Goal: Task Accomplishment & Management: Manage account settings

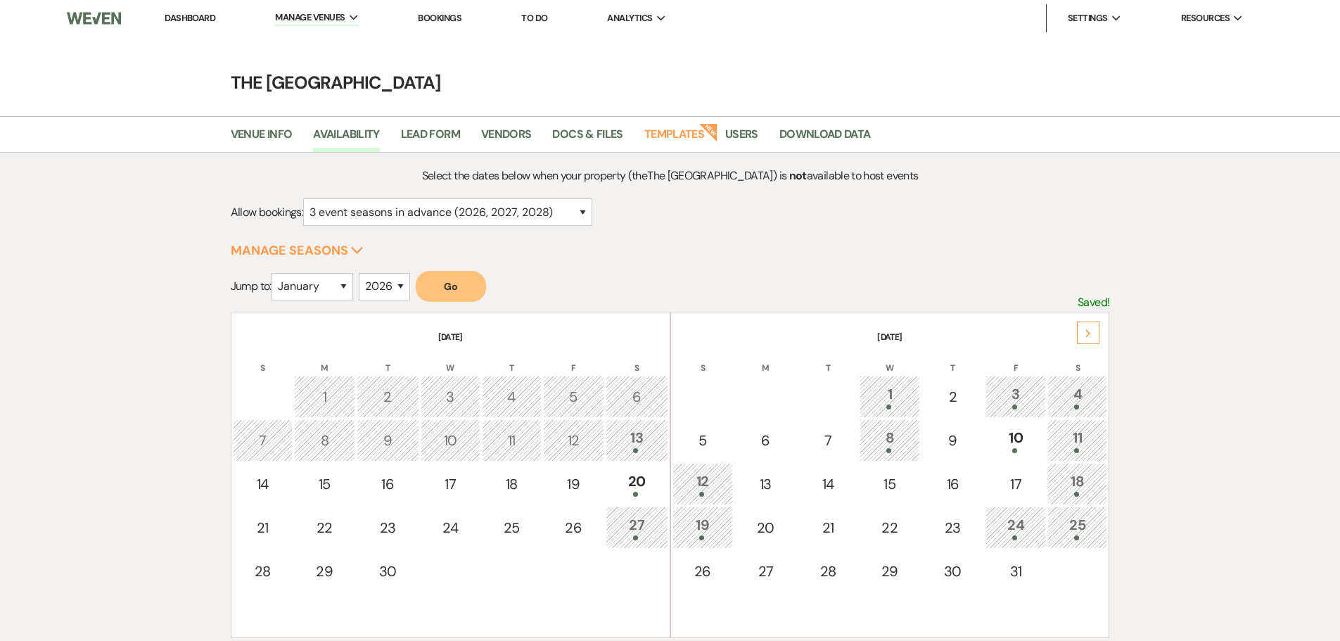
select select "3"
select select "2026"
click at [1080, 330] on div "Next" at bounding box center [1088, 333] width 23 height 23
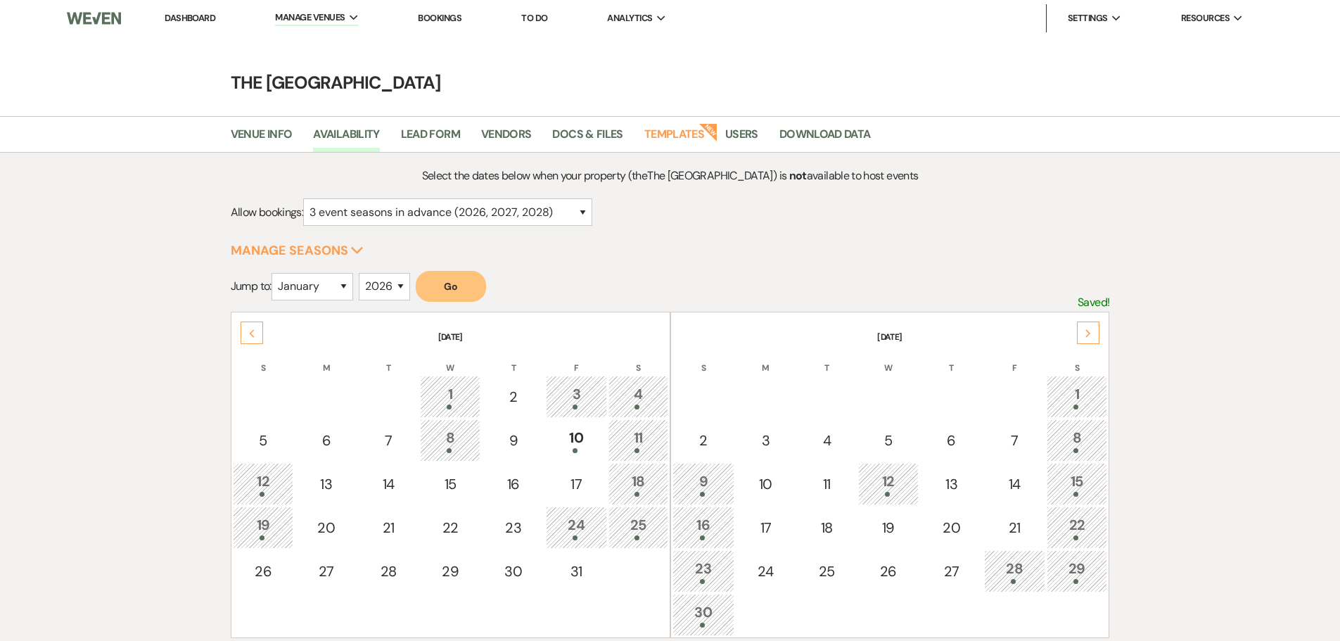
click at [1091, 328] on div "Next" at bounding box center [1088, 333] width 23 height 23
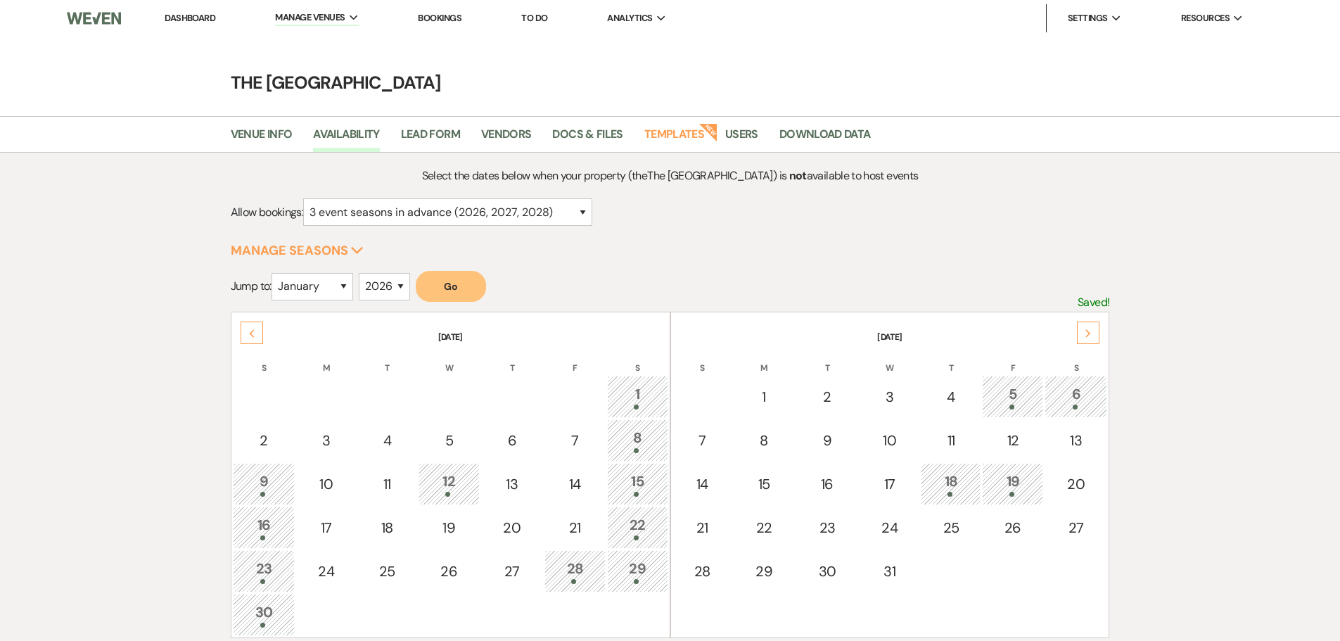
click at [247, 329] on div "Previous" at bounding box center [252, 333] width 23 height 23
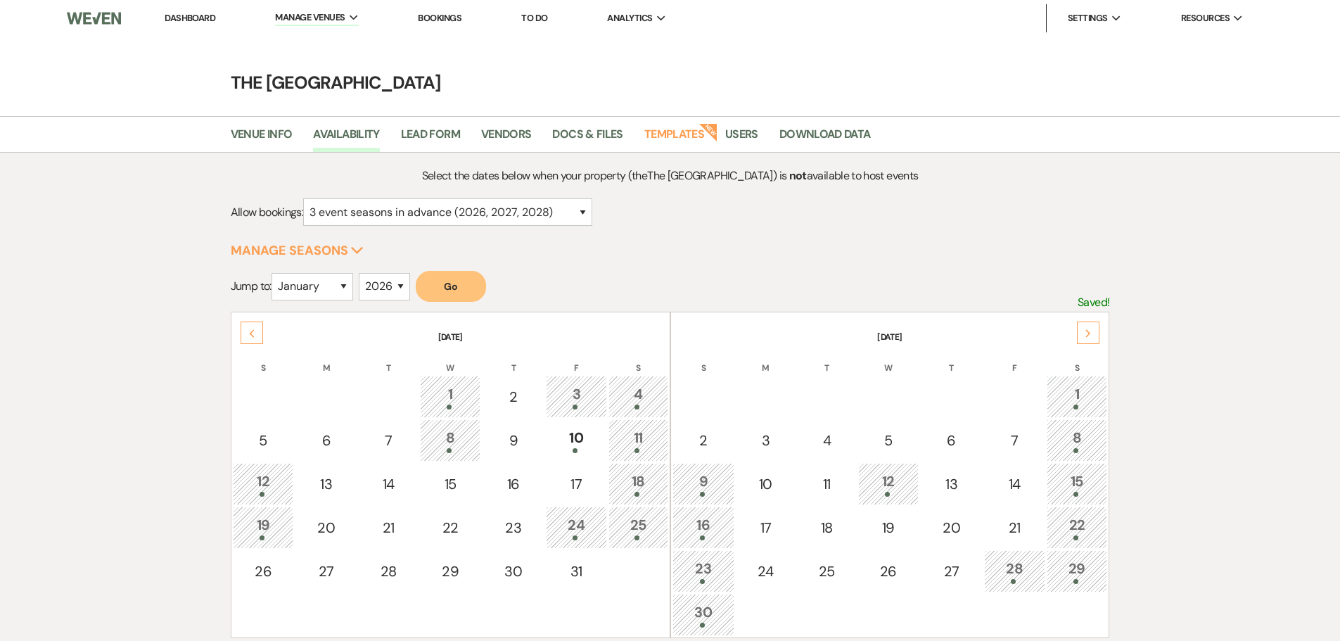
click at [1097, 334] on div "Next" at bounding box center [1088, 333] width 23 height 23
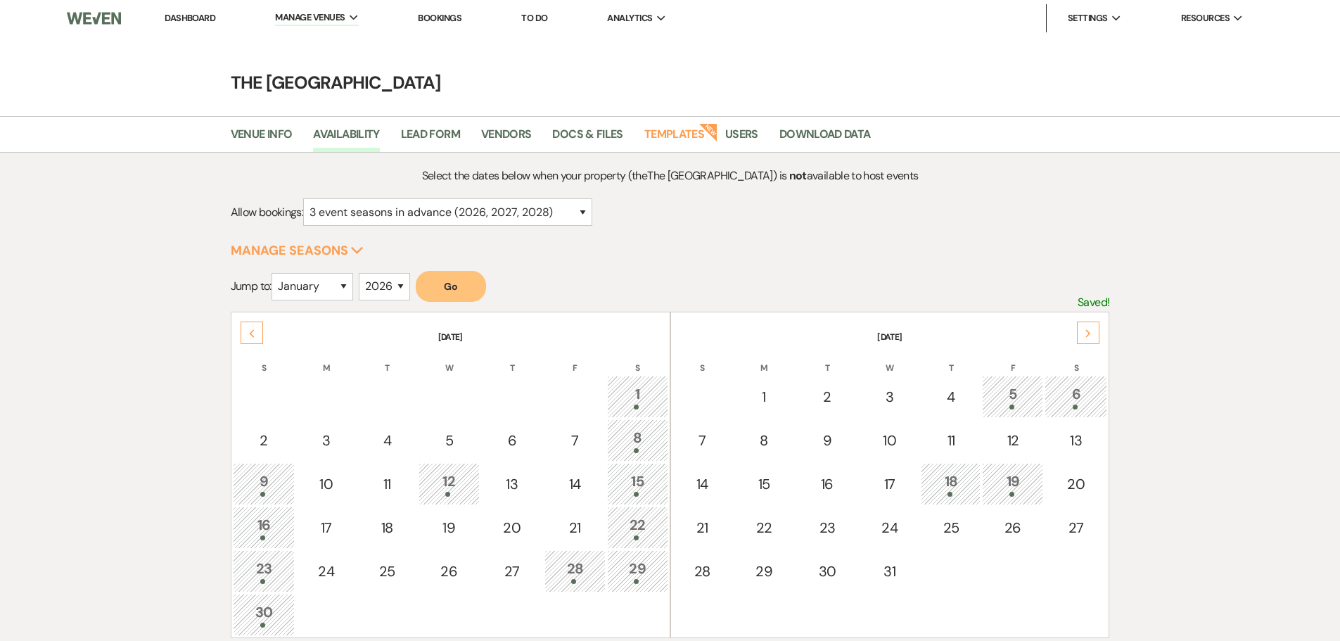
click at [1097, 334] on div "Next" at bounding box center [1088, 333] width 23 height 23
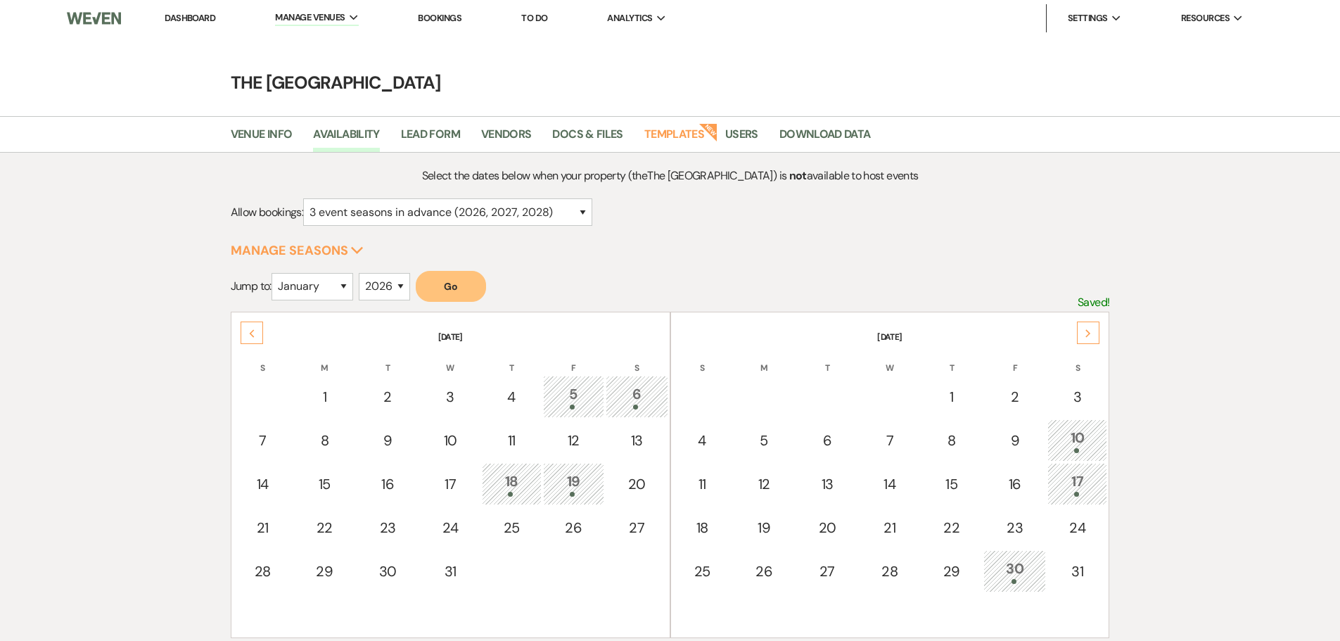
click at [1097, 334] on div "Next" at bounding box center [1088, 333] width 23 height 23
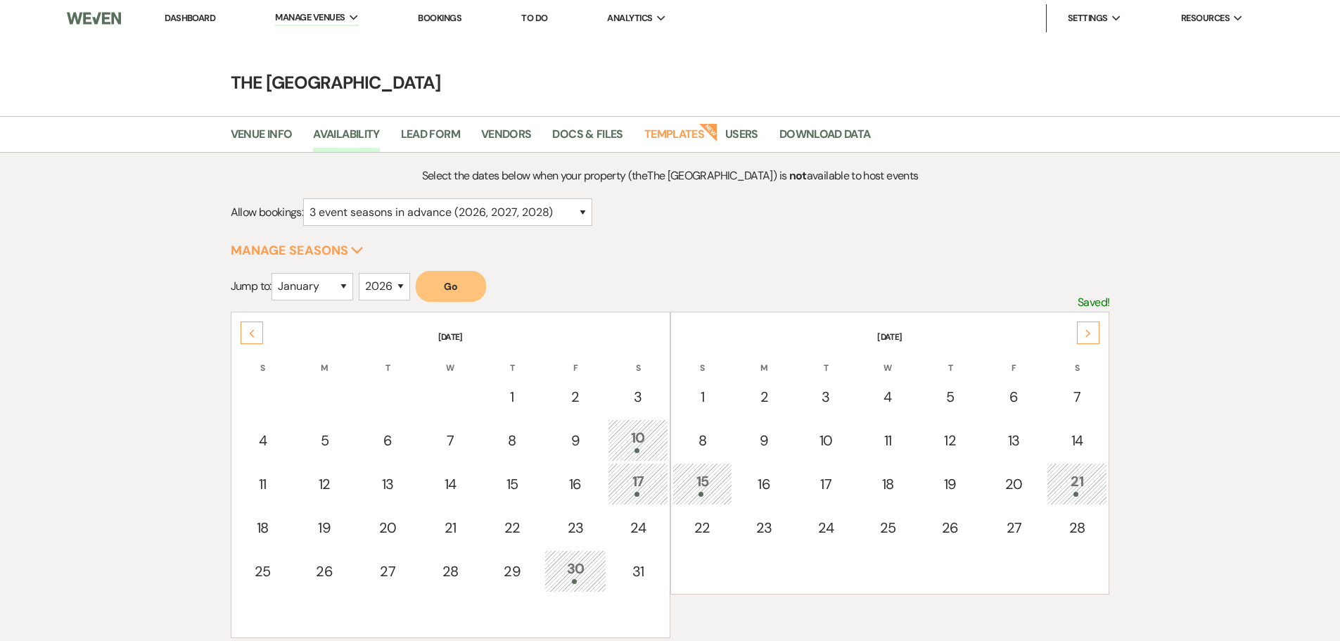
click at [1097, 334] on div "Next" at bounding box center [1088, 333] width 23 height 23
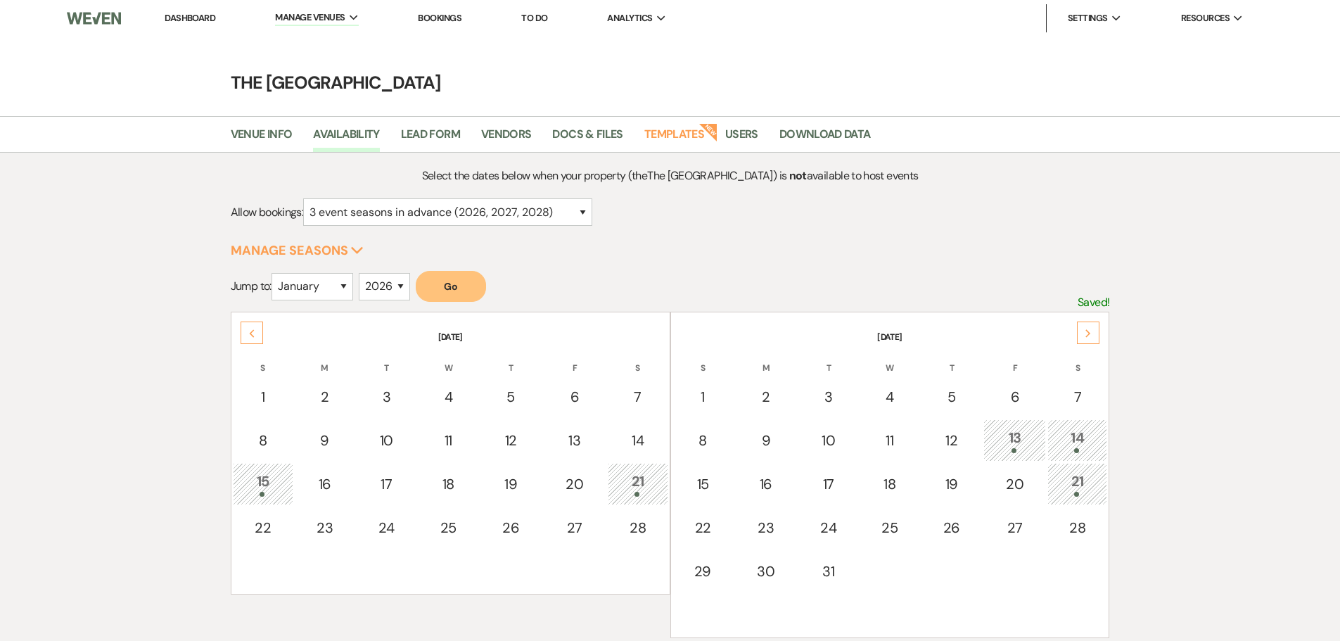
click at [1096, 334] on div "Next" at bounding box center [1088, 333] width 23 height 23
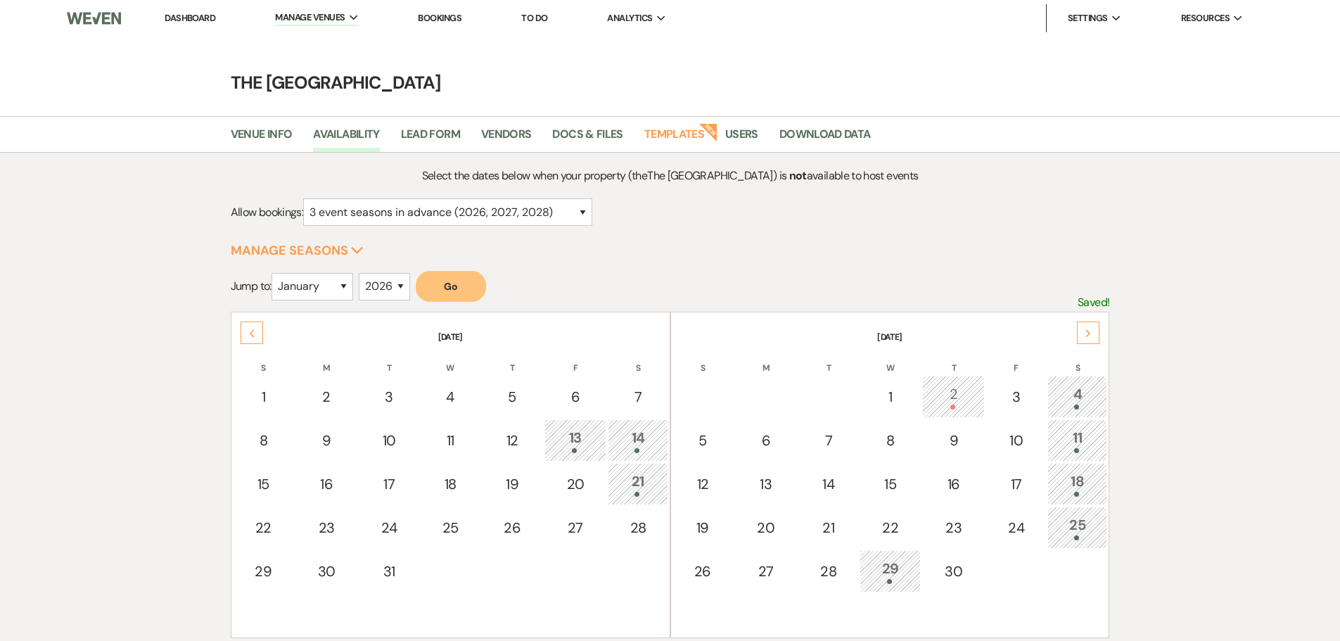
click at [1096, 334] on div "Next" at bounding box center [1088, 333] width 23 height 23
